Goal: Task Accomplishment & Management: Manage account settings

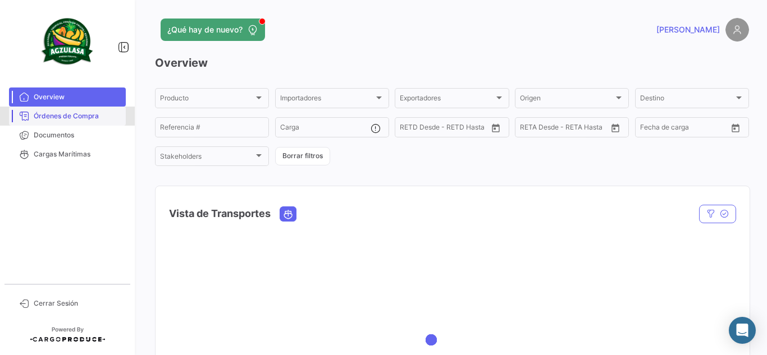
click at [69, 118] on span "Órdenes de Compra" at bounding box center [78, 116] width 88 height 10
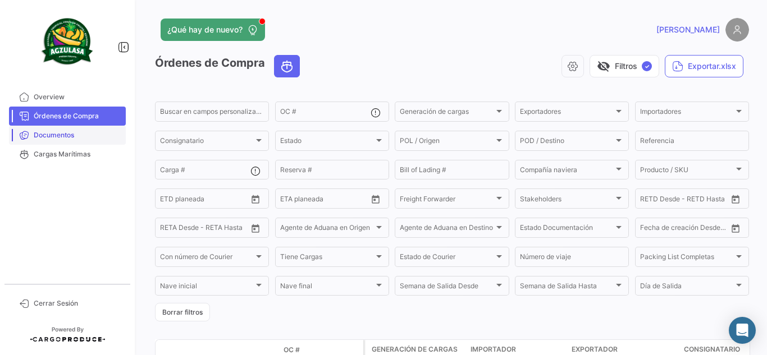
click at [70, 130] on link "Documentos" at bounding box center [67, 135] width 117 height 19
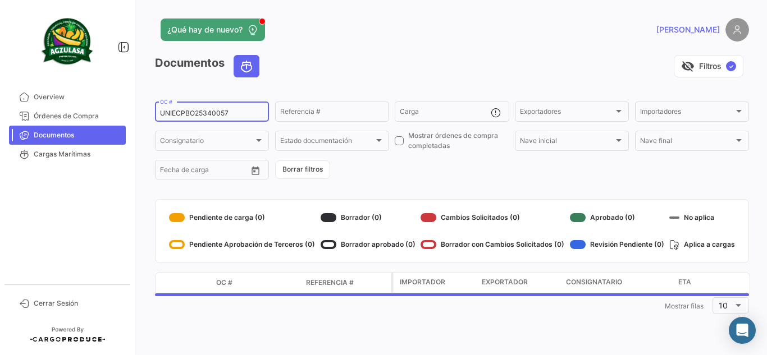
drag, startPoint x: 250, startPoint y: 113, endPoint x: 0, endPoint y: 89, distance: 251.0
click at [24, 97] on mat-sidenav-container "Overview Órdenes de Compra Documentos Cargas Marítimas Cerrar Sesión ¿Qué hay d…" at bounding box center [383, 177] width 767 height 355
paste input "EBKG13845863"
type input "EBKG13845863"
click at [305, 69] on div "visibility_off Filtros ✓" at bounding box center [508, 66] width 481 height 22
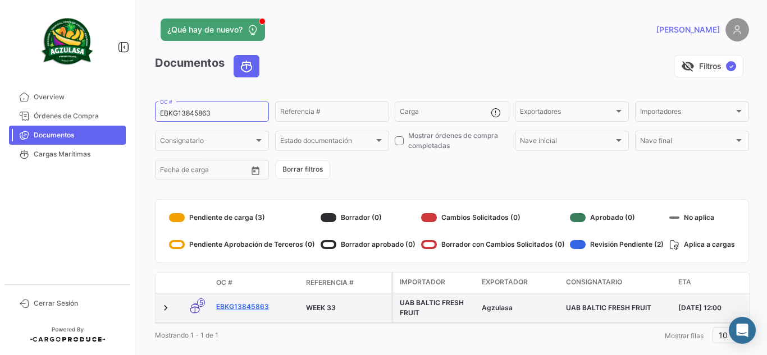
click at [250, 309] on link "EBKG13845863" at bounding box center [256, 307] width 81 height 10
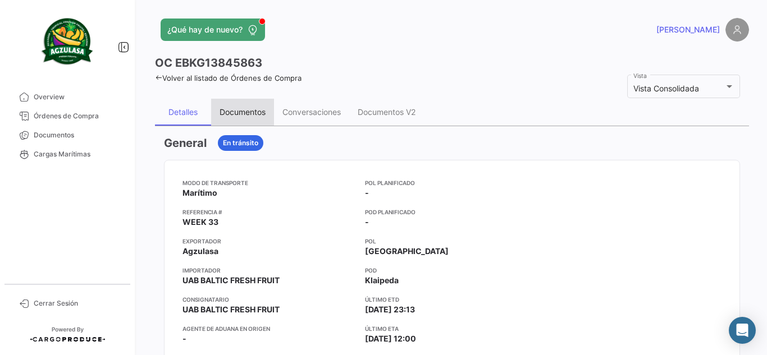
drag, startPoint x: 222, startPoint y: 109, endPoint x: 387, endPoint y: 273, distance: 232.7
click at [222, 111] on div "Documentos" at bounding box center [243, 112] width 46 height 10
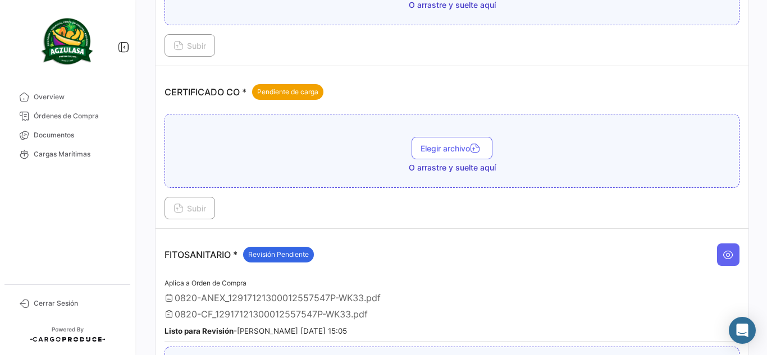
scroll to position [281, 0]
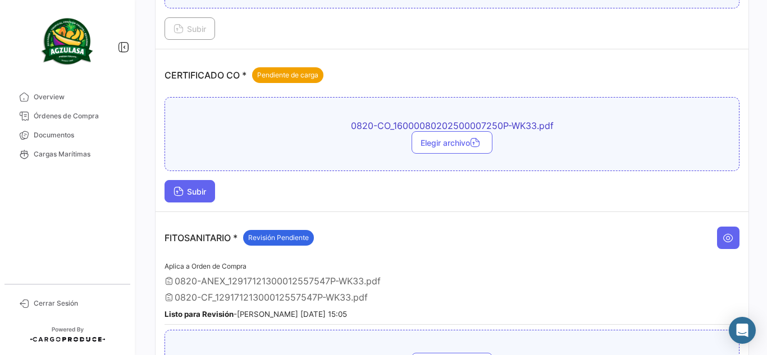
click at [213, 193] on button "Subir" at bounding box center [190, 191] width 51 height 22
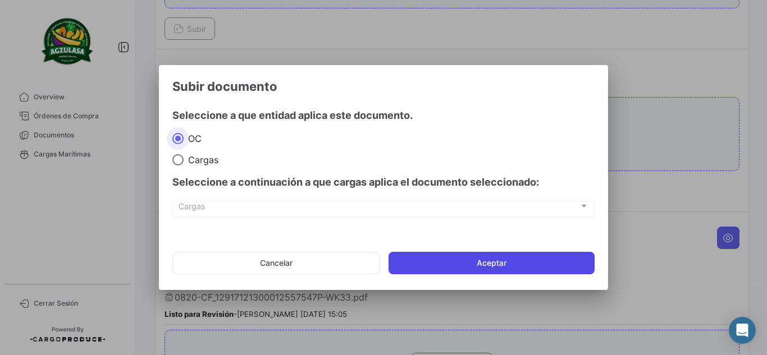
click at [454, 257] on button "Aceptar" at bounding box center [492, 263] width 206 height 22
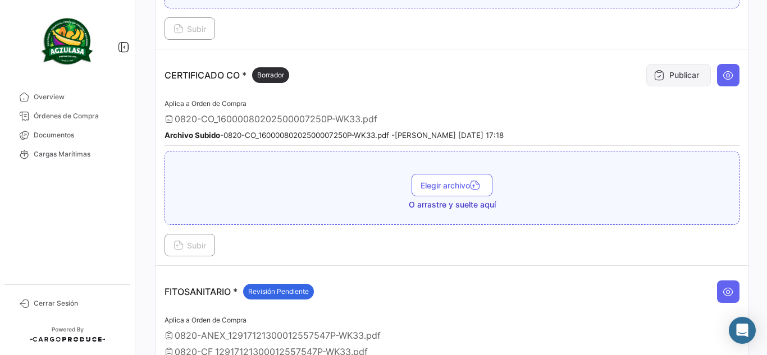
click at [687, 76] on button "Publicar" at bounding box center [678, 75] width 65 height 22
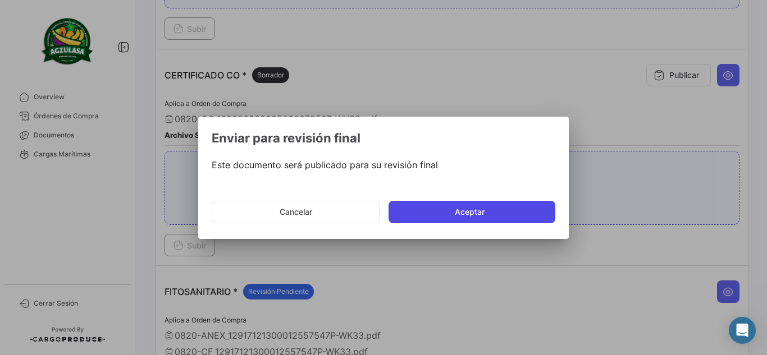
click at [491, 214] on button "Aceptar" at bounding box center [472, 212] width 167 height 22
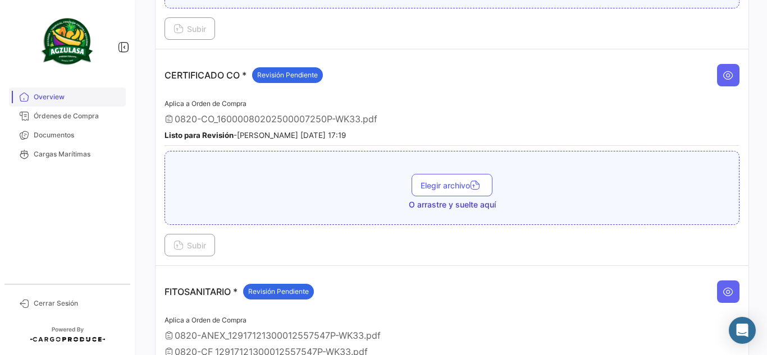
click at [88, 134] on span "Documentos" at bounding box center [78, 135] width 88 height 10
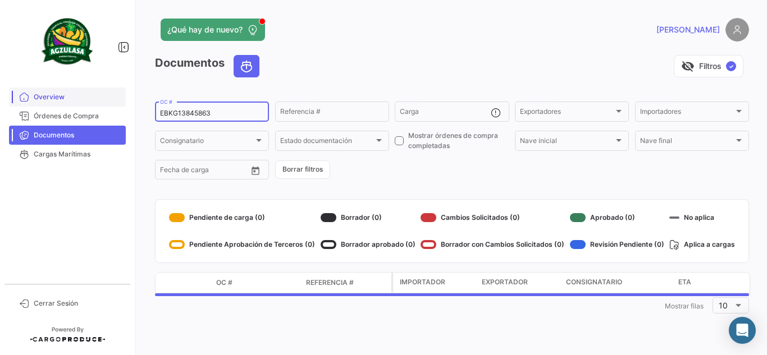
drag, startPoint x: 196, startPoint y: 111, endPoint x: 86, endPoint y: 99, distance: 110.1
click at [92, 100] on mat-sidenav-container "Overview Órdenes de Compra Documentos Cargas Marítimas Cerrar Sesión ¿Qué hay d…" at bounding box center [383, 177] width 767 height 355
paste input "920282"
type input "EBKG13920282"
click at [387, 70] on div "visibility_off Filtros ✓" at bounding box center [508, 66] width 481 height 22
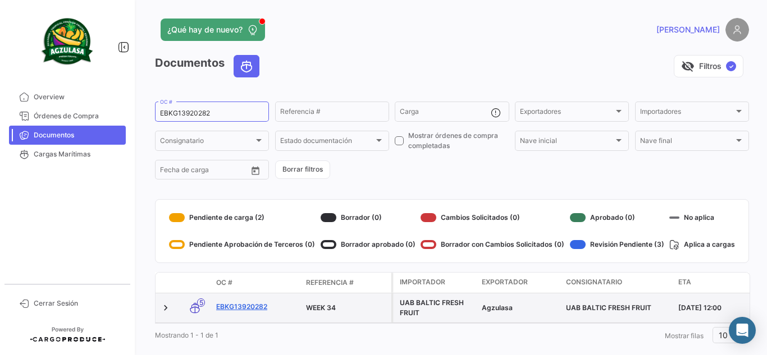
click at [230, 309] on link "EBKG13920282" at bounding box center [256, 307] width 81 height 10
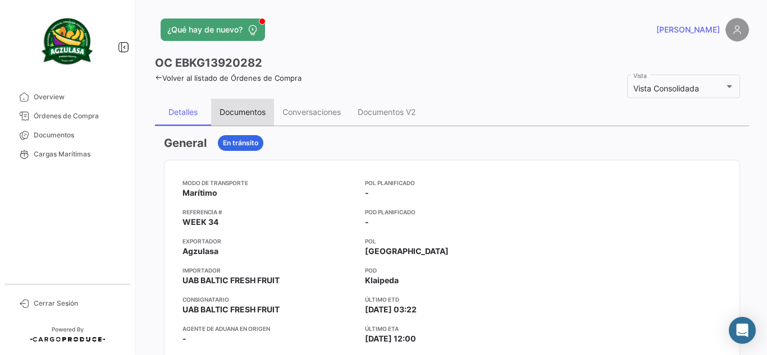
click at [239, 114] on div "Documentos" at bounding box center [243, 112] width 46 height 10
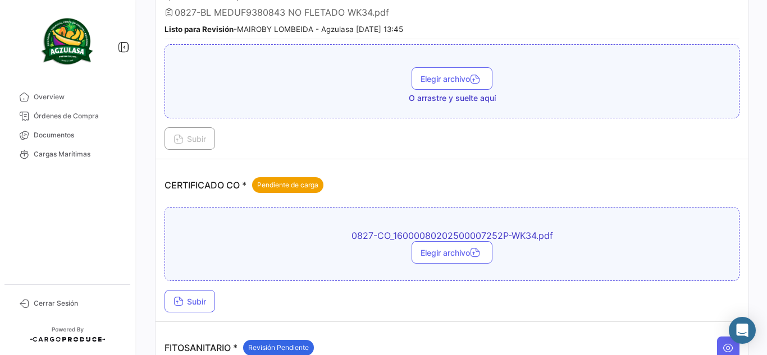
scroll to position [393, 0]
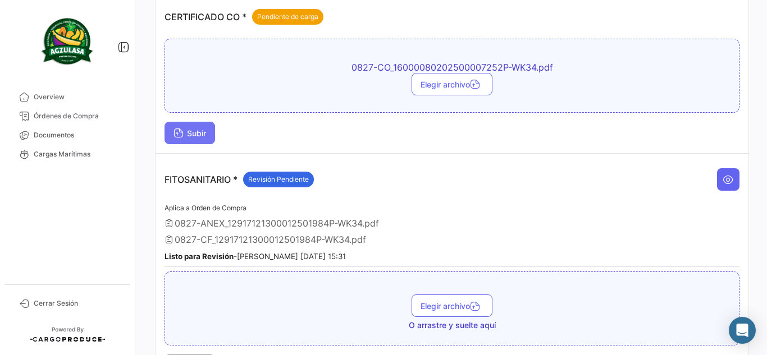
click at [180, 124] on button "Subir" at bounding box center [190, 133] width 51 height 22
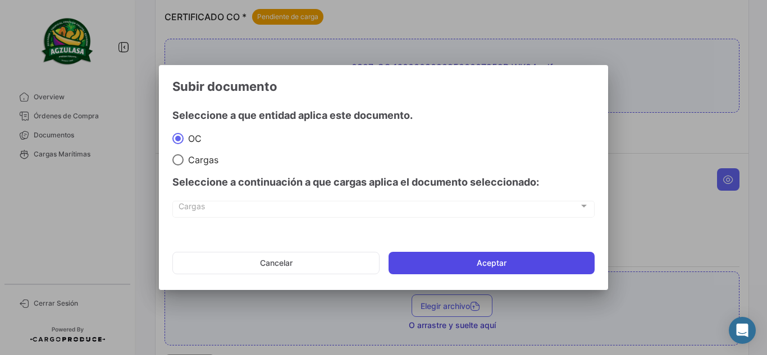
click at [483, 253] on button "Aceptar" at bounding box center [492, 263] width 206 height 22
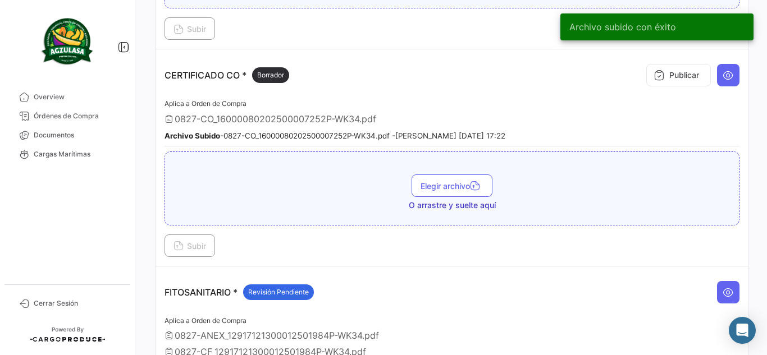
scroll to position [281, 0]
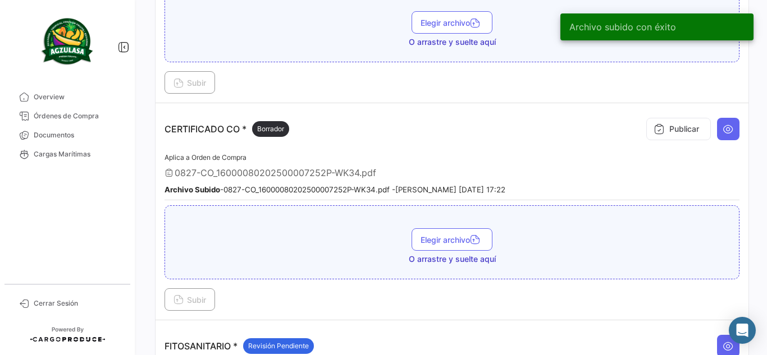
click at [683, 141] on div "Publicar" at bounding box center [690, 129] width 98 height 34
click at [681, 140] on button "Publicar" at bounding box center [678, 129] width 65 height 22
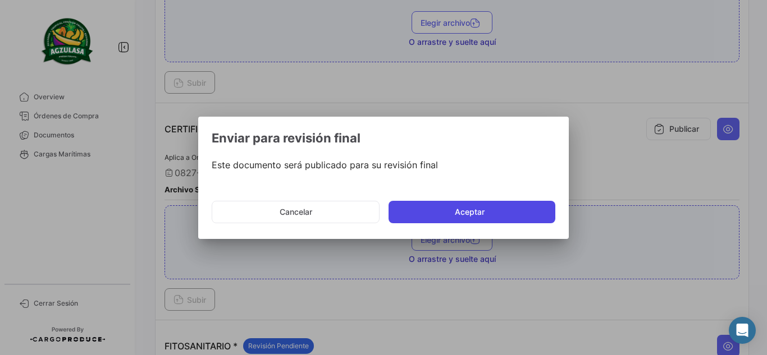
click at [477, 219] on button "Aceptar" at bounding box center [472, 212] width 167 height 22
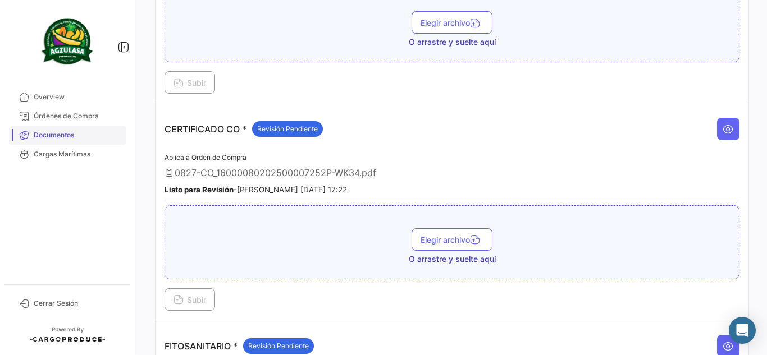
click at [81, 136] on span "Documentos" at bounding box center [78, 135] width 88 height 10
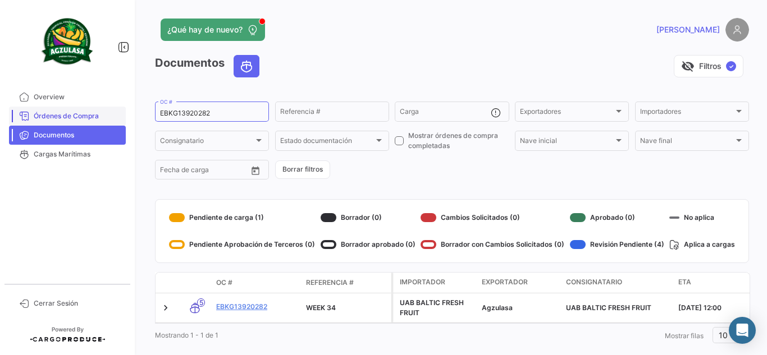
click at [96, 122] on mat-sidenav-container "Overview Órdenes de Compra Documentos Cargas Marítimas Cerrar Sesión ¿Qué hay d…" at bounding box center [383, 177] width 767 height 355
paste input "6428359200"
type input "6428359200"
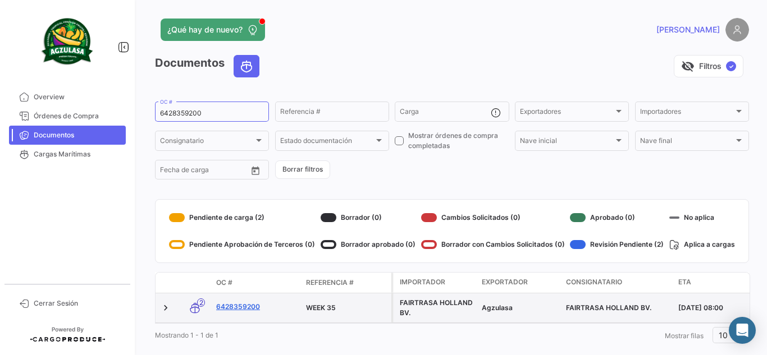
click at [251, 309] on link "6428359200" at bounding box center [256, 307] width 81 height 10
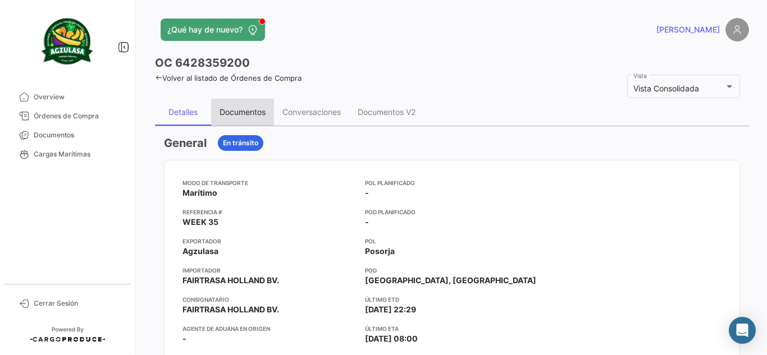
click at [227, 114] on div "Documentos" at bounding box center [243, 112] width 46 height 10
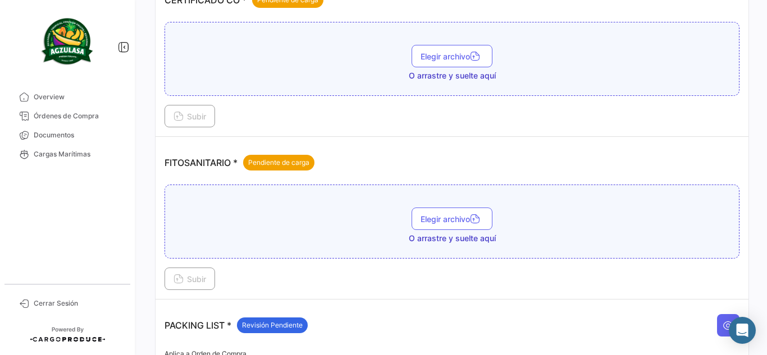
scroll to position [298, 0]
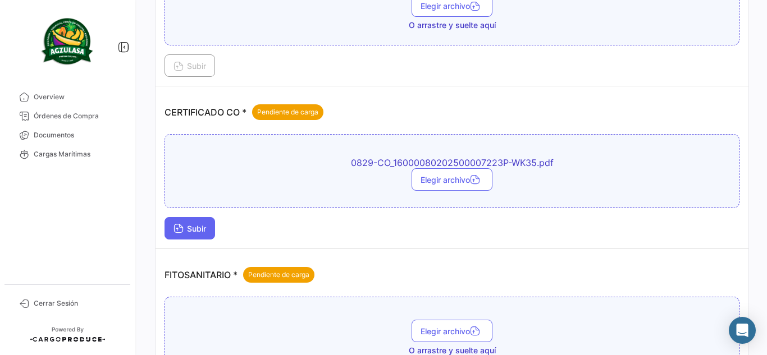
click at [193, 231] on span "Subir" at bounding box center [189, 229] width 33 height 10
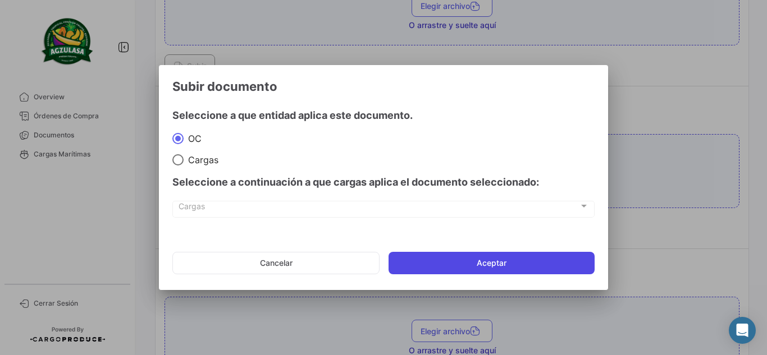
click at [456, 266] on button "Aceptar" at bounding box center [492, 263] width 206 height 22
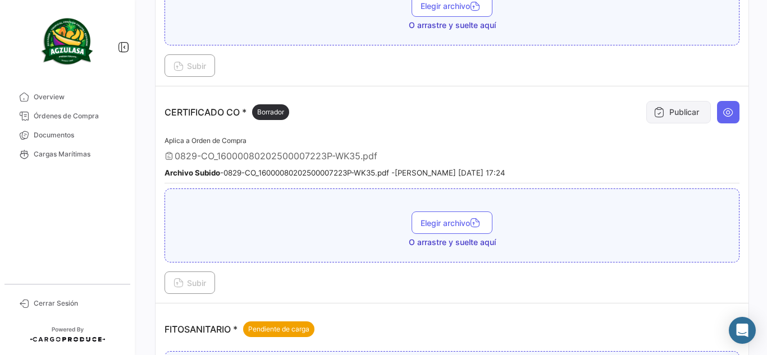
click at [672, 111] on button "Publicar" at bounding box center [678, 112] width 65 height 22
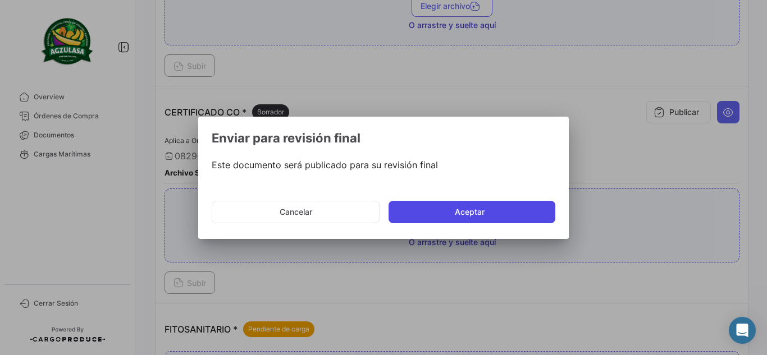
click at [537, 204] on button "Aceptar" at bounding box center [472, 212] width 167 height 22
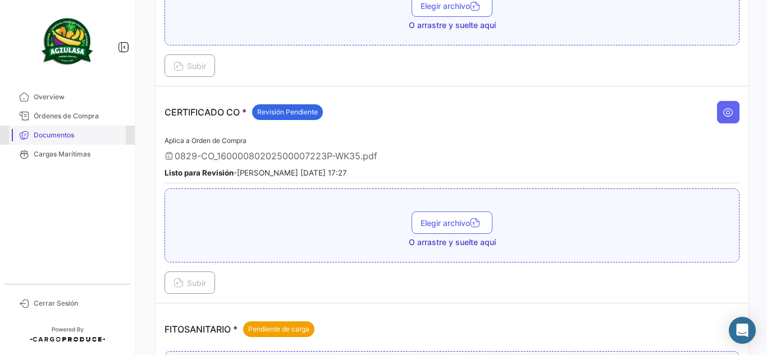
click at [72, 139] on span "Documentos" at bounding box center [78, 135] width 88 height 10
click at [84, 139] on span "Documentos" at bounding box center [78, 135] width 88 height 10
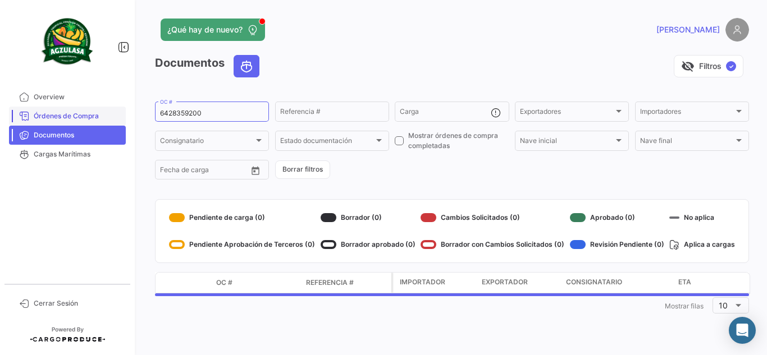
drag, startPoint x: 229, startPoint y: 111, endPoint x: 19, endPoint y: 112, distance: 210.0
click at [75, 112] on mat-sidenav-container "Overview Órdenes de Compra Documentos Cargas Marítimas Cerrar Sesión ¿Qué hay d…" at bounding box center [383, 177] width 767 height 355
paste input "GQL0410822"
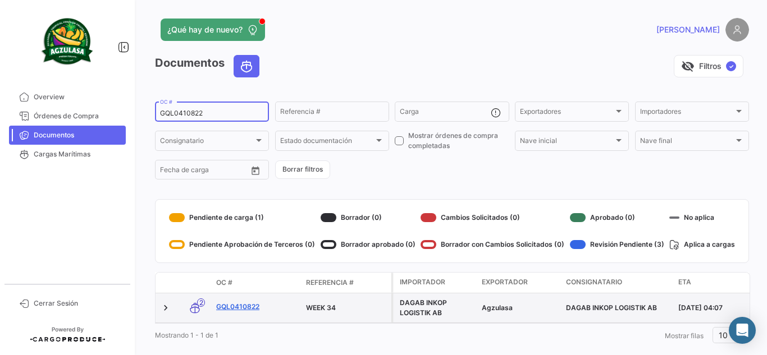
type input "GQL0410822"
click at [245, 304] on link "GQL0410822" at bounding box center [256, 307] width 81 height 10
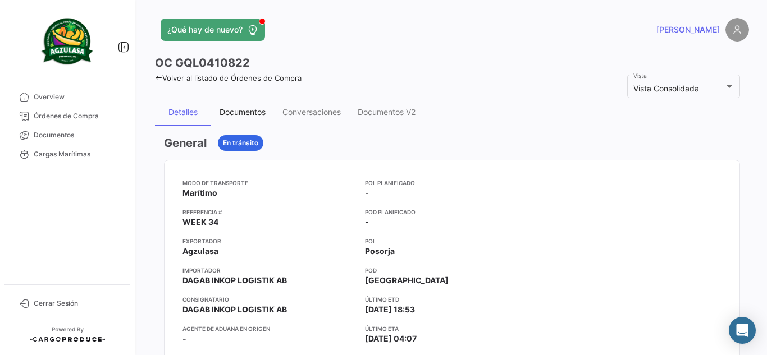
click at [254, 120] on div "Documentos" at bounding box center [242, 112] width 63 height 27
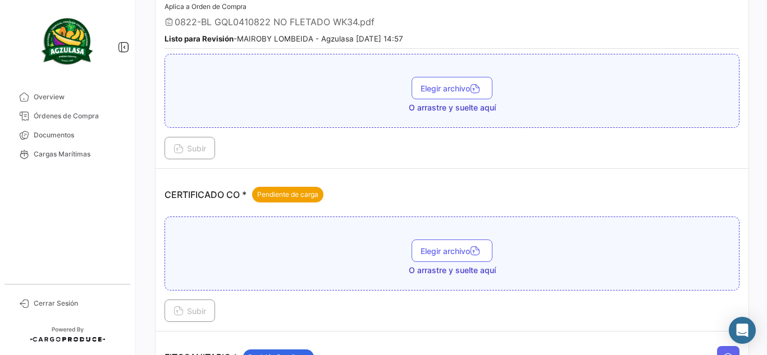
scroll to position [225, 0]
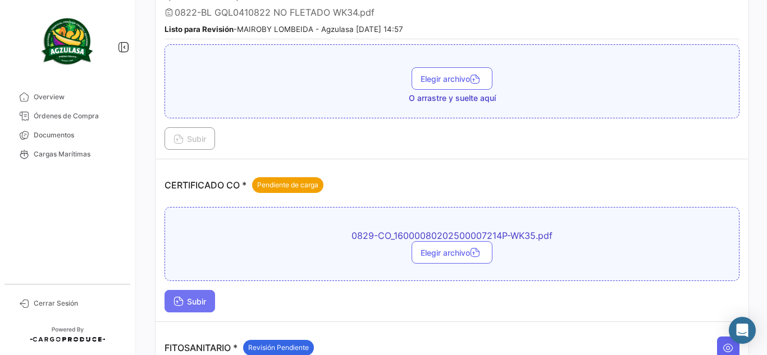
click at [198, 306] on span "Subir" at bounding box center [189, 302] width 33 height 10
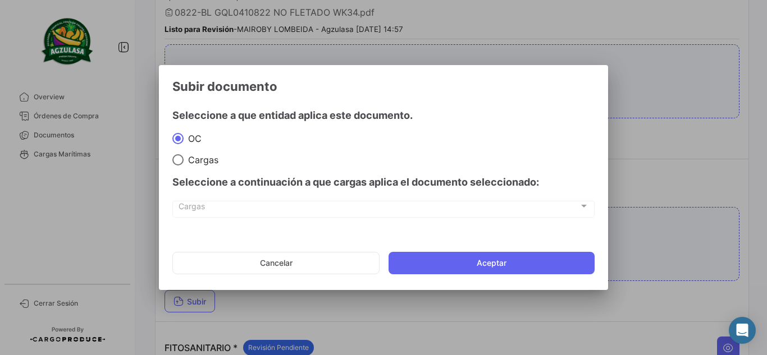
drag, startPoint x: 335, startPoint y: 253, endPoint x: 339, endPoint y: 266, distance: 13.5
click at [335, 254] on button "Cancelar" at bounding box center [275, 263] width 207 height 22
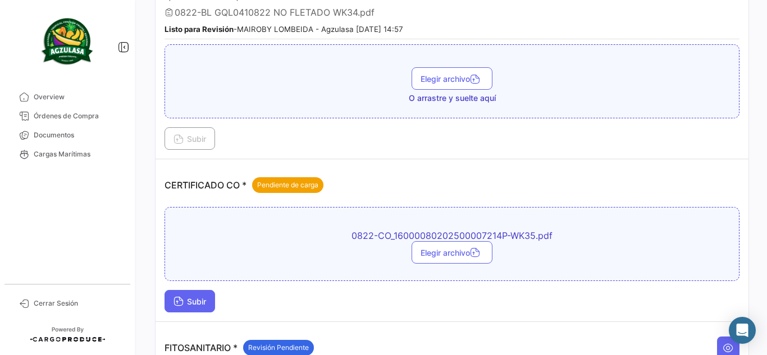
click at [197, 301] on span "Subir" at bounding box center [189, 302] width 33 height 10
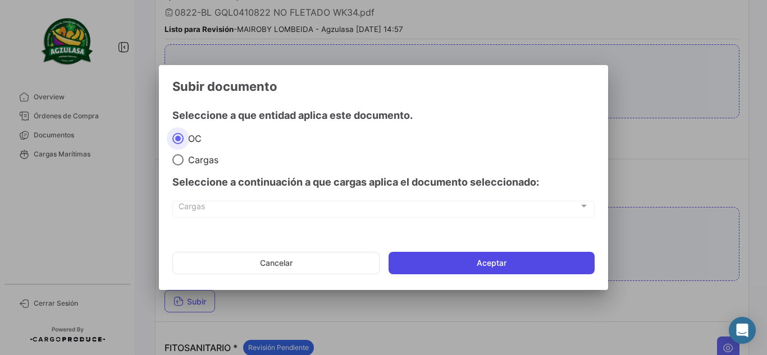
click at [491, 264] on button "Aceptar" at bounding box center [492, 263] width 206 height 22
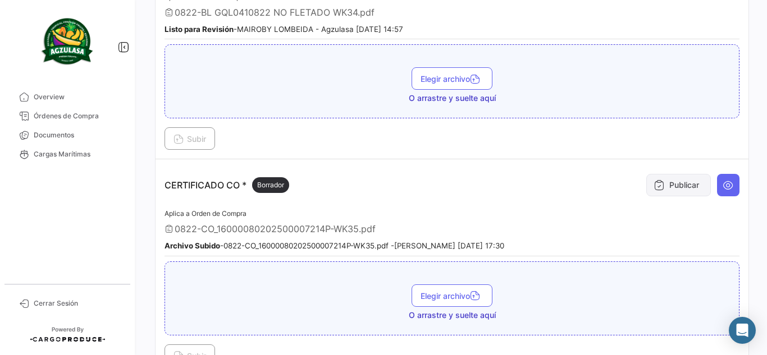
click at [684, 179] on button "Publicar" at bounding box center [678, 185] width 65 height 22
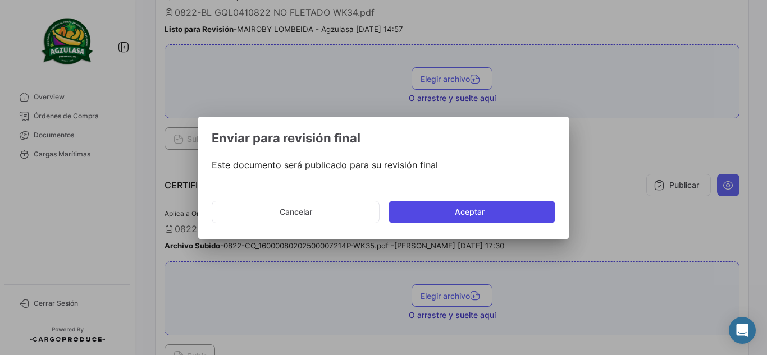
click at [489, 208] on button "Aceptar" at bounding box center [472, 212] width 167 height 22
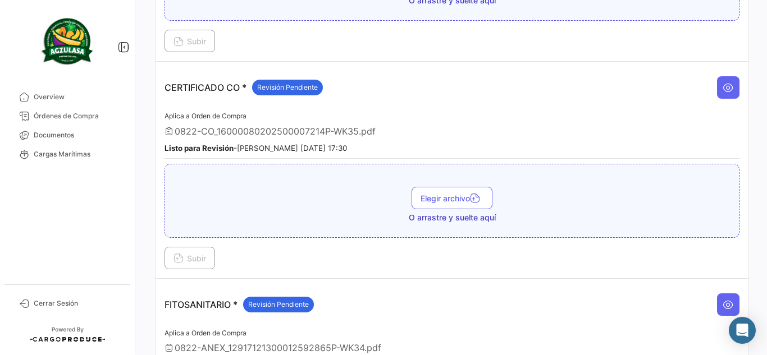
scroll to position [337, 0]
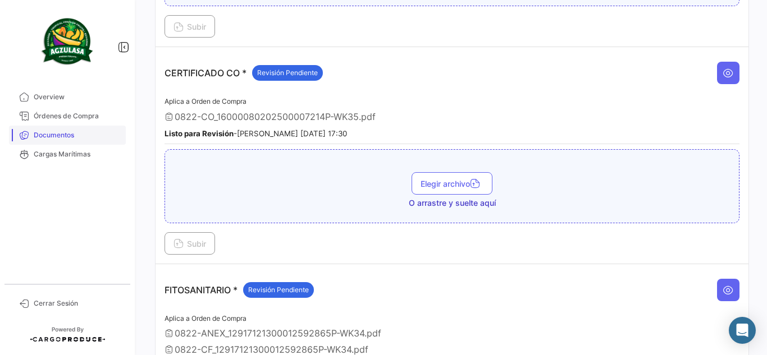
drag, startPoint x: 79, startPoint y: 137, endPoint x: 94, endPoint y: 127, distance: 18.4
click at [79, 137] on span "Documentos" at bounding box center [78, 135] width 88 height 10
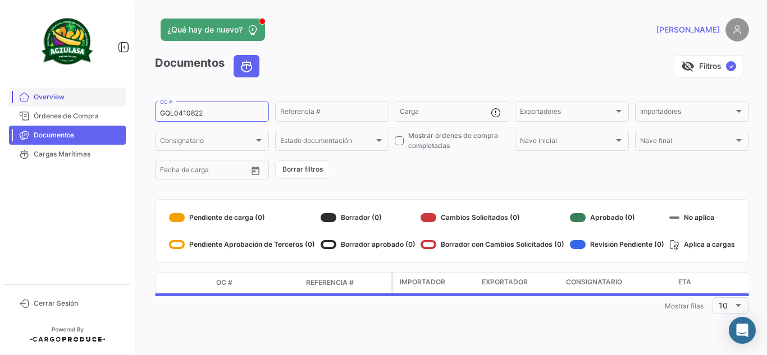
click at [111, 99] on mat-sidenav-container "Overview Órdenes de Compra Documentos Cargas Marítimas Cerrar Sesión ¿Qué hay d…" at bounding box center [383, 177] width 767 height 355
paste input "94"
type input "GQL0410894"
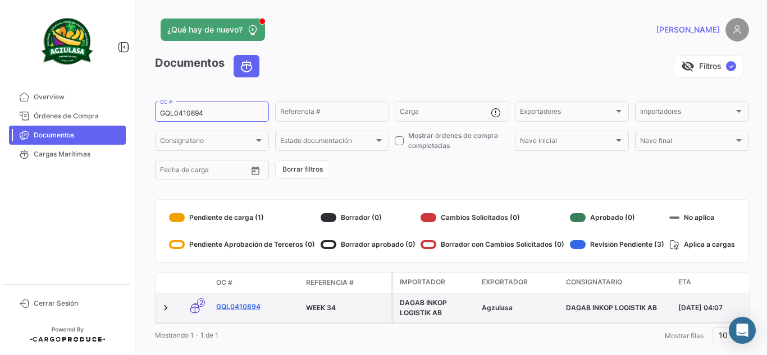
click at [235, 307] on link "GQL0410894" at bounding box center [256, 307] width 81 height 10
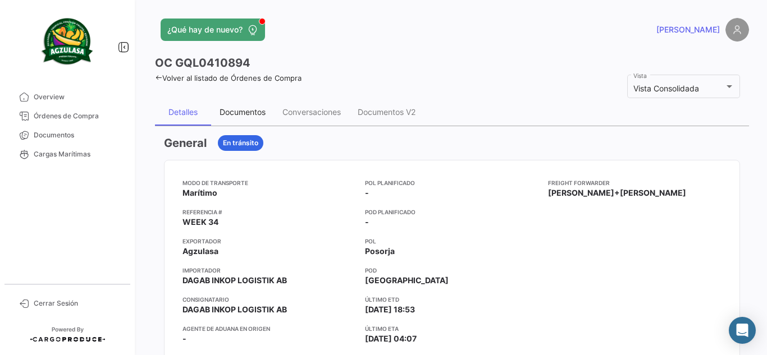
click at [248, 104] on div "Documentos" at bounding box center [242, 112] width 63 height 27
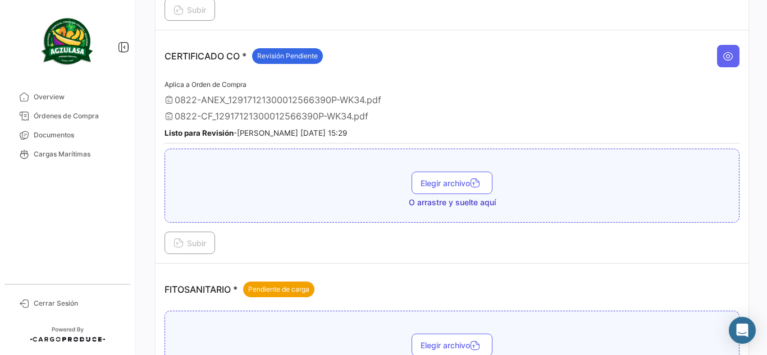
scroll to position [337, 0]
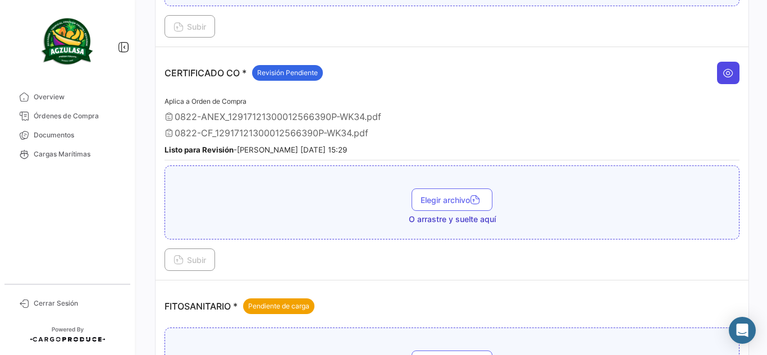
click at [717, 72] on button at bounding box center [728, 73] width 22 height 22
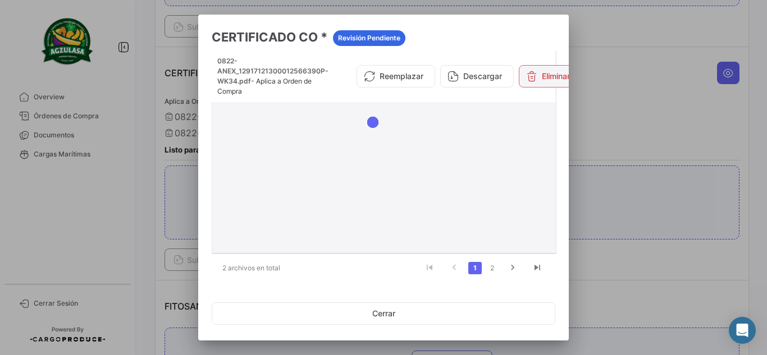
click at [520, 77] on button "Eliminar" at bounding box center [548, 76] width 58 height 22
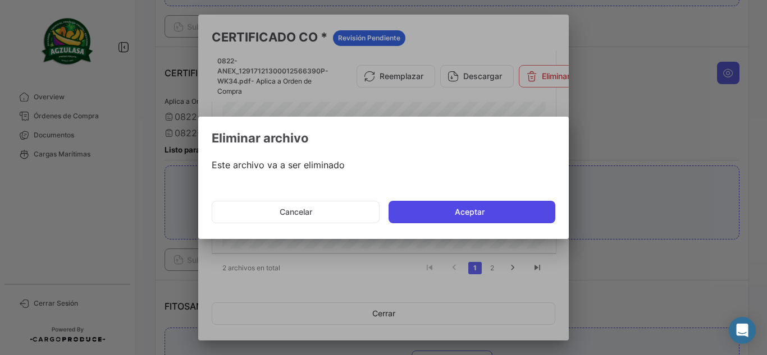
click at [441, 203] on button "Aceptar" at bounding box center [472, 212] width 167 height 22
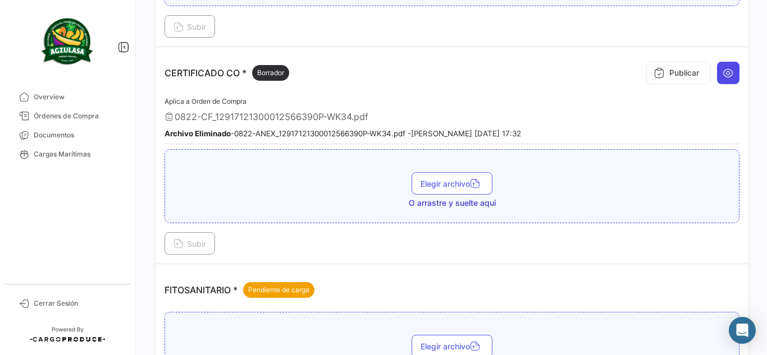
click at [717, 75] on button at bounding box center [728, 73] width 22 height 22
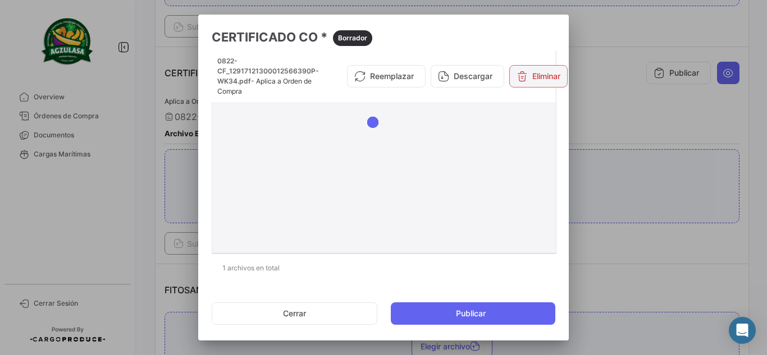
click at [546, 79] on button "Eliminar" at bounding box center [538, 76] width 58 height 22
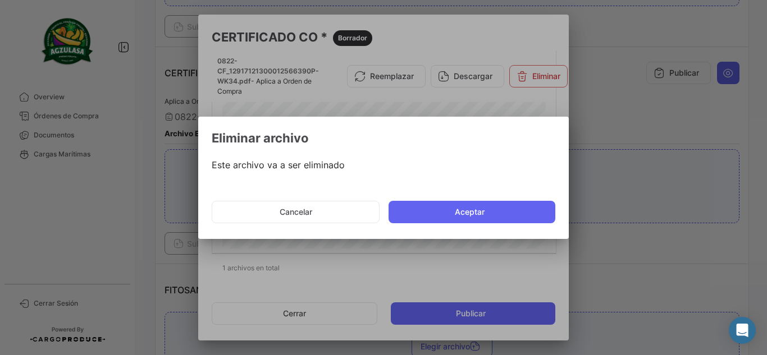
click at [517, 215] on button "Aceptar" at bounding box center [472, 212] width 167 height 22
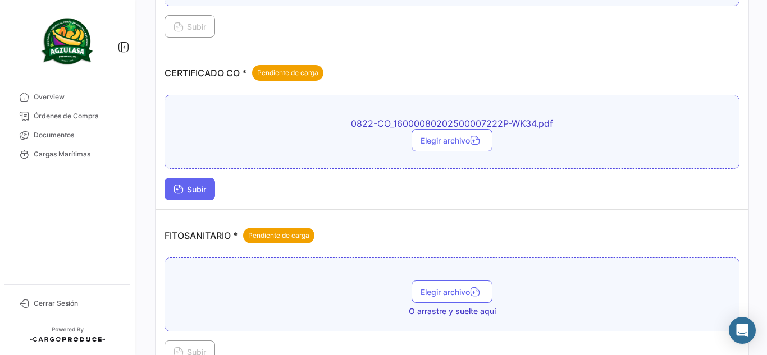
click at [202, 195] on button "Subir" at bounding box center [190, 189] width 51 height 22
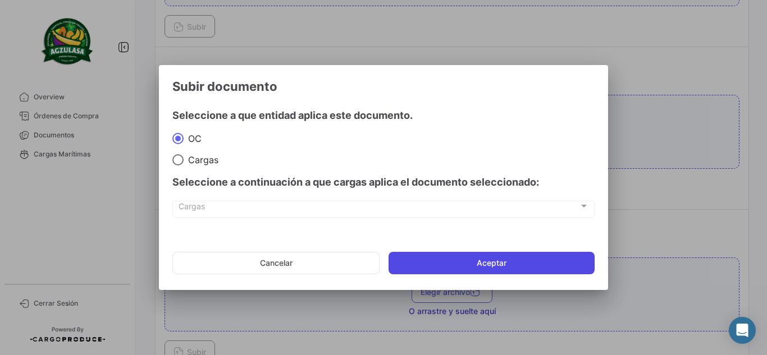
click at [510, 261] on button "Aceptar" at bounding box center [492, 263] width 206 height 22
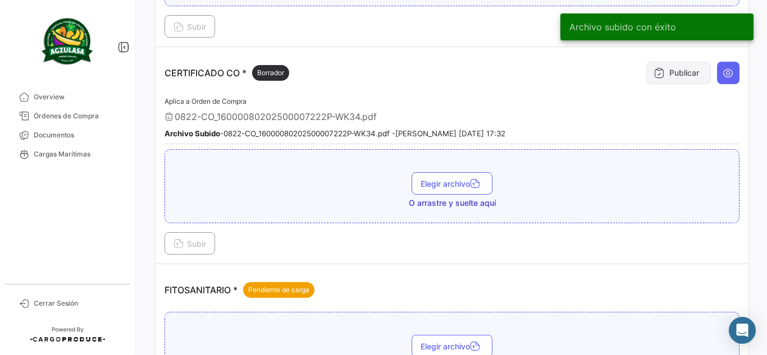
click at [687, 74] on button "Publicar" at bounding box center [678, 73] width 65 height 22
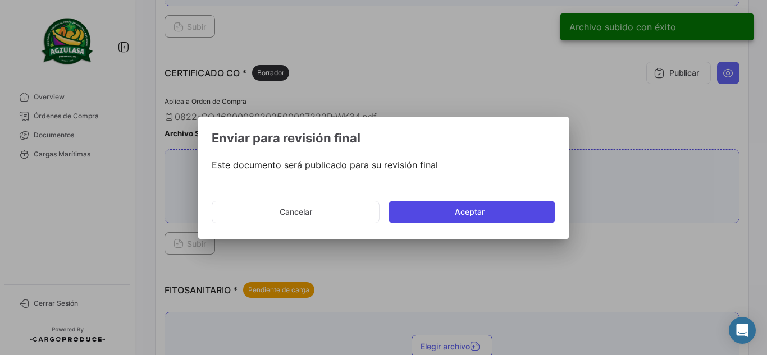
click at [454, 208] on button "Aceptar" at bounding box center [472, 212] width 167 height 22
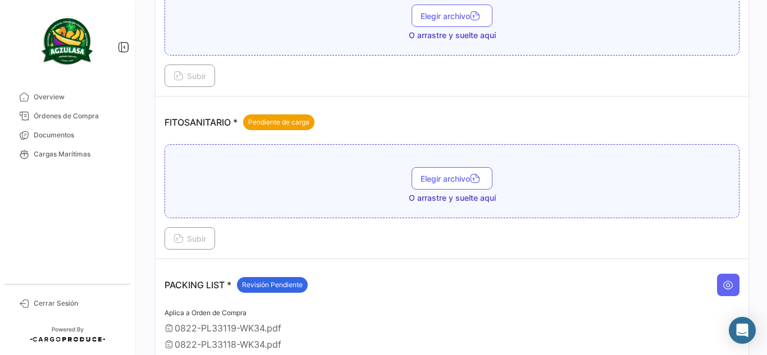
scroll to position [505, 0]
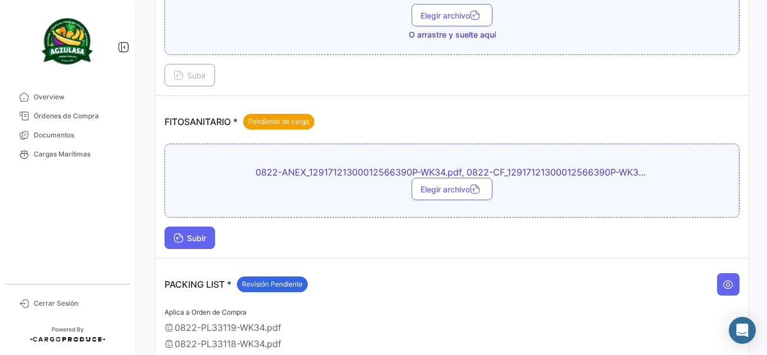
click at [197, 236] on span "Subir" at bounding box center [189, 239] width 33 height 10
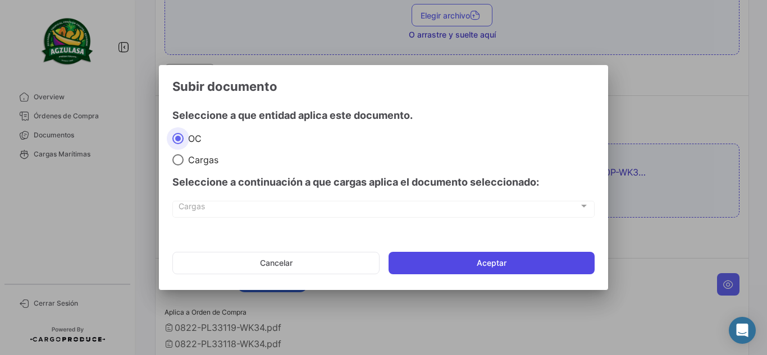
click at [468, 266] on button "Aceptar" at bounding box center [492, 263] width 206 height 22
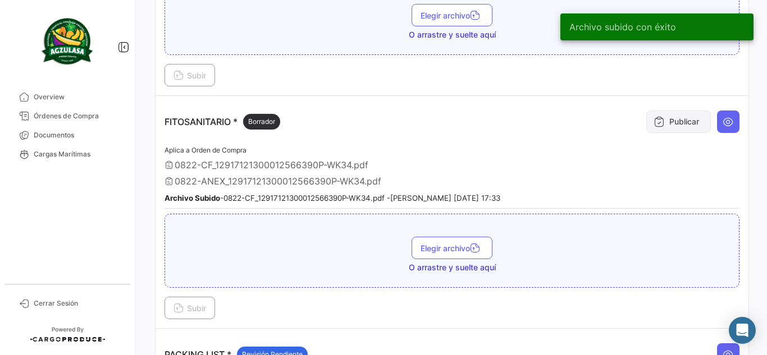
click at [672, 124] on button "Publicar" at bounding box center [678, 122] width 65 height 22
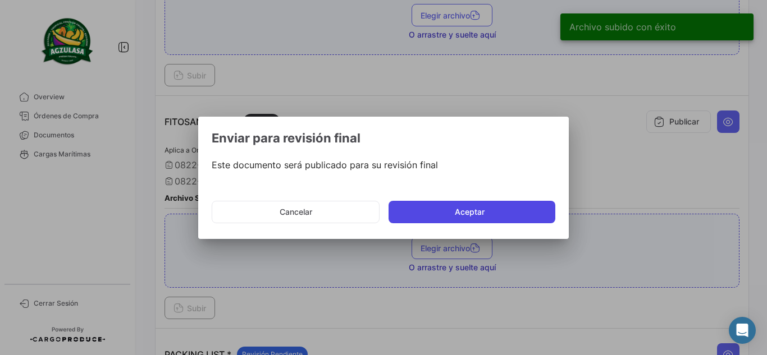
click at [502, 209] on button "Aceptar" at bounding box center [472, 212] width 167 height 22
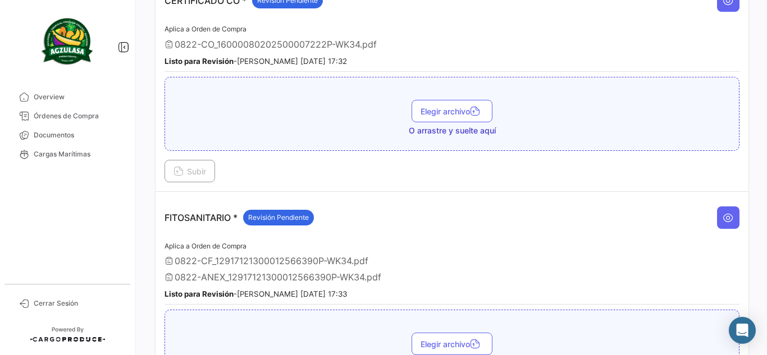
scroll to position [281, 0]
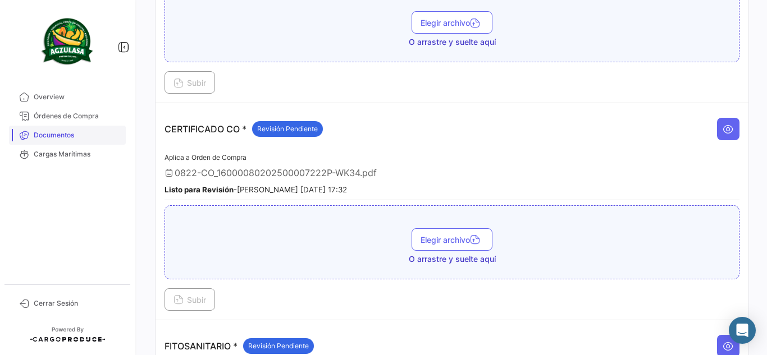
click at [42, 134] on span "Documentos" at bounding box center [78, 135] width 88 height 10
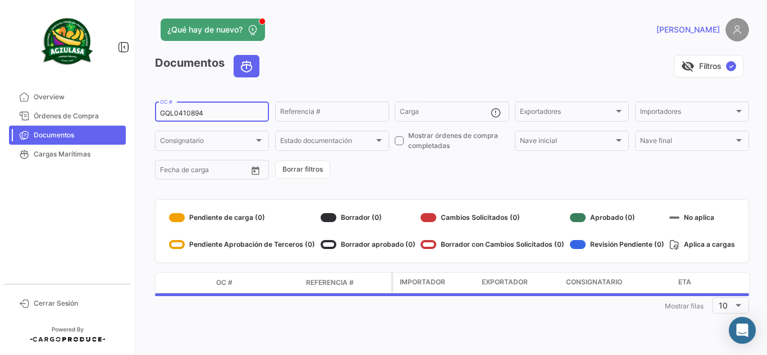
click at [227, 113] on input "GQL0410894" at bounding box center [212, 113] width 104 height 8
drag, startPoint x: 227, startPoint y: 113, endPoint x: 0, endPoint y: 76, distance: 230.4
click at [104, 77] on mat-sidenav-container "Overview Órdenes de Compra Documentos Cargas Marítimas Cerrar Sesión ¿Qué hay d…" at bounding box center [383, 177] width 767 height 355
click at [503, 54] on app-header "¿Qué hay de nuevo? [PERSON_NAME]" at bounding box center [452, 36] width 594 height 37
